Goal: Information Seeking & Learning: Understand process/instructions

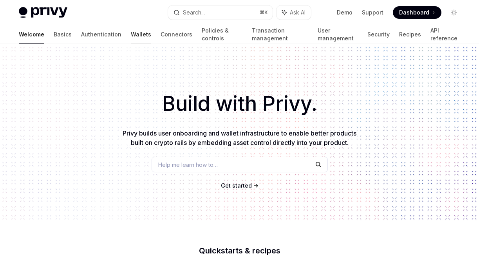
click at [131, 32] on link "Wallets" at bounding box center [141, 34] width 20 height 19
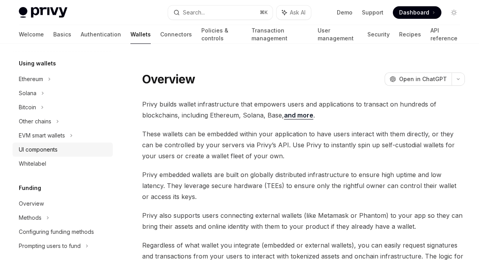
scroll to position [162, 0]
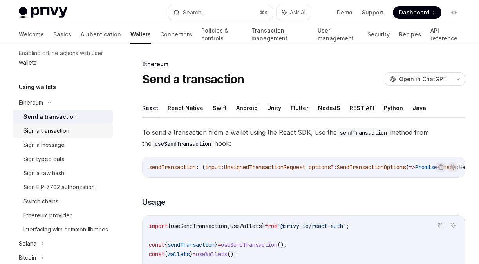
click at [67, 136] on link "Sign a transaction" at bounding box center [63, 131] width 100 height 14
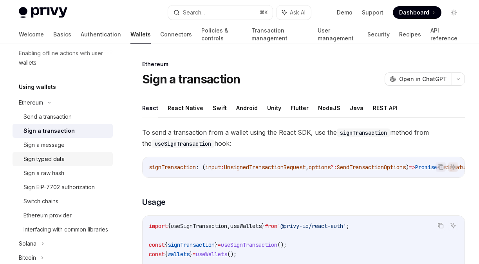
click at [59, 163] on div "Sign typed data" at bounding box center [44, 158] width 41 height 9
type textarea "*"
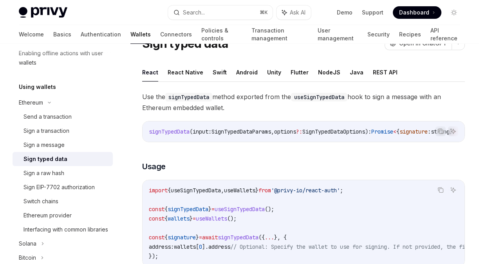
scroll to position [16, 0]
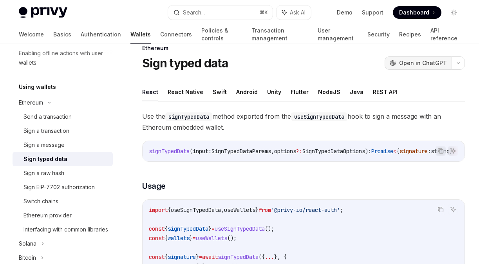
click at [396, 58] on button "OpenAI Open in ChatGPT" at bounding box center [418, 62] width 67 height 13
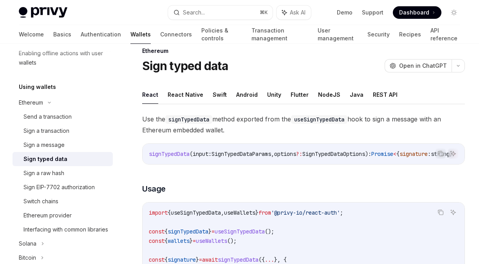
scroll to position [11, 0]
